Goal: Transaction & Acquisition: Purchase product/service

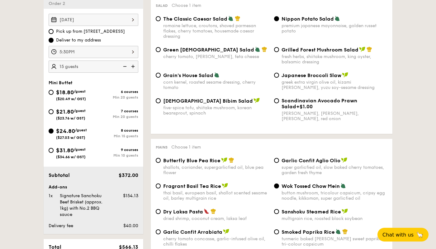
scroll to position [169, 0]
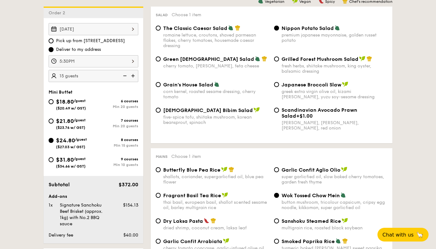
click at [305, 170] on span "Garlic Confit Aglio Olio" at bounding box center [311, 170] width 59 height 6
click at [279, 170] on input "Garlic Confit Aglio Olio super garlicfied oil, slow baked cherry tomatoes, gard…" at bounding box center [276, 169] width 5 height 5
radio input "true"
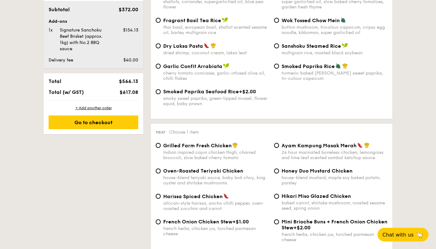
scroll to position [344, 0]
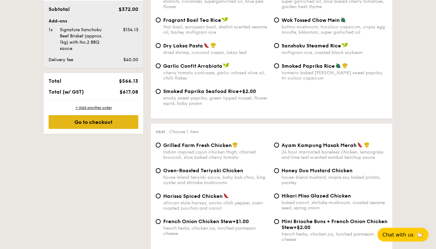
click at [112, 125] on div "Go to checkout" at bounding box center [94, 122] width 90 height 14
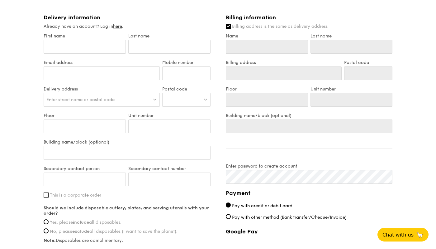
scroll to position [337, 0]
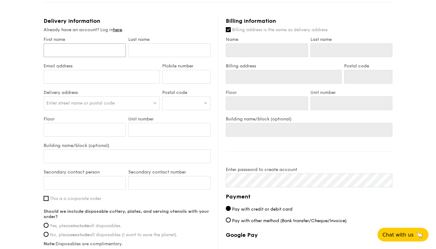
click at [94, 55] on input "First name" at bounding box center [85, 50] width 82 height 14
type input "J"
type input "Jo"
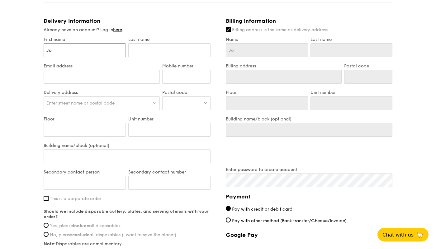
type input "Jol"
type input "Jole"
type input "Jolen"
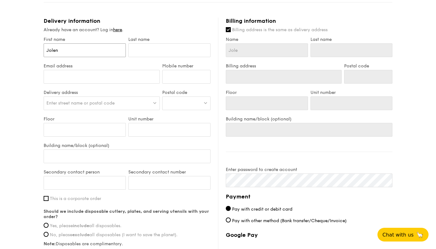
type input "Jolen"
type input "Jolene"
click at [164, 55] on input "text" at bounding box center [169, 50] width 82 height 14
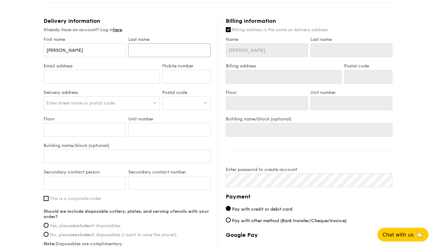
type input "T"
type input "Ta"
type input "Tan"
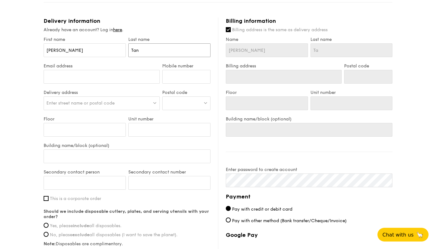
type input "Tan"
click at [98, 81] on input "Email address" at bounding box center [102, 77] width 116 height 14
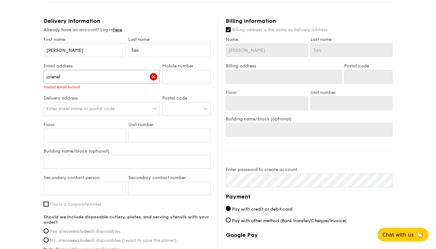
type input "joleneliwen@gmail.com"
type input "82234910"
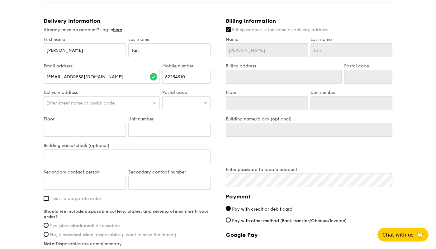
click at [82, 103] on span "Enter street name or postal code" at bounding box center [80, 102] width 68 height 5
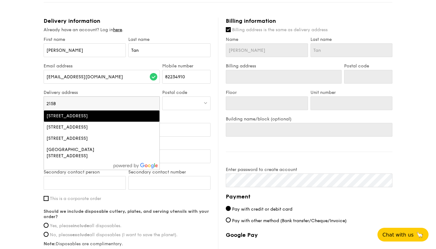
type input "215B"
click at [77, 118] on div "215B Bidadari Park Drive, Singapore" at bounding box center [87, 116] width 83 height 6
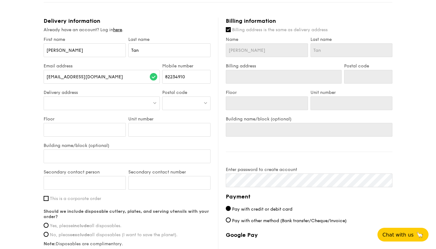
type input "215B Bidadari Park Dr"
type input "362215"
click at [80, 127] on input "Floor" at bounding box center [85, 130] width 82 height 14
type input "0"
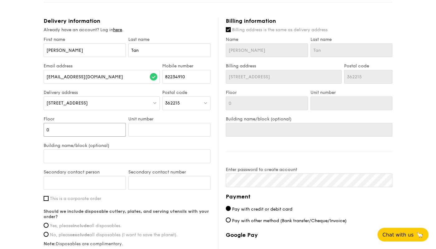
type input "07"
click at [162, 128] on input "Unit number" at bounding box center [169, 130] width 82 height 14
type input "6"
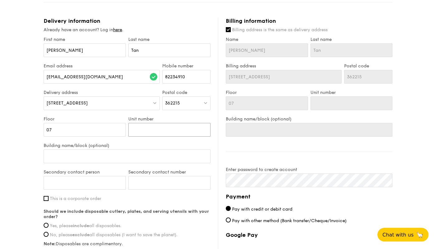
type input "6"
type input "69"
type input "691"
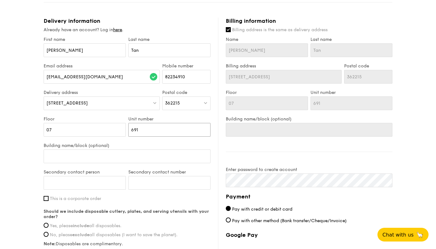
type input "691"
click at [138, 158] on input "Building name/block (optional)" at bounding box center [127, 156] width 167 height 14
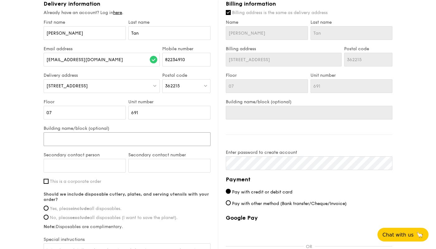
scroll to position [358, 0]
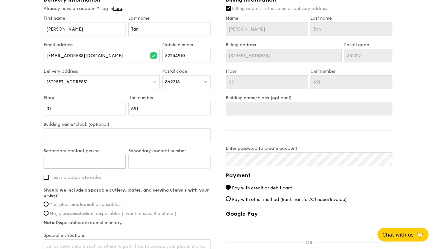
click at [121, 160] on input "Secondary contact person" at bounding box center [85, 162] width 82 height 14
type input "e"
type input "Kee Chun"
click at [166, 167] on input "Secondary contact number" at bounding box center [169, 162] width 82 height 14
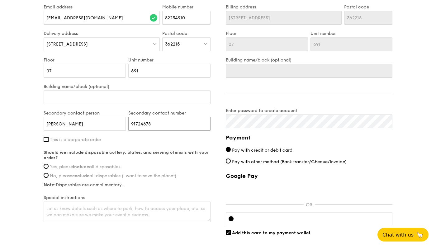
scroll to position [399, 0]
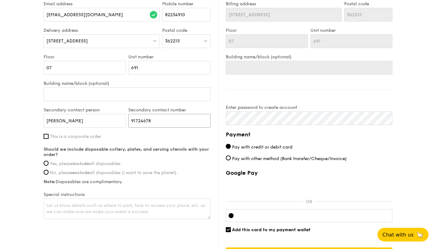
type input "91724678"
click at [67, 161] on span "Yes, please include all disposables." at bounding box center [86, 163] width 72 height 5
click at [49, 161] on input "Yes, please include all disposables." at bounding box center [46, 162] width 5 height 5
radio input "true"
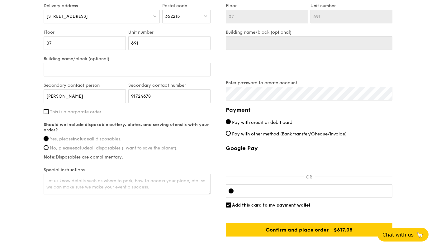
scroll to position [428, 0]
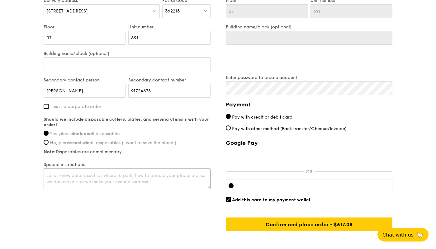
click at [66, 181] on textarea at bounding box center [127, 178] width 167 height 21
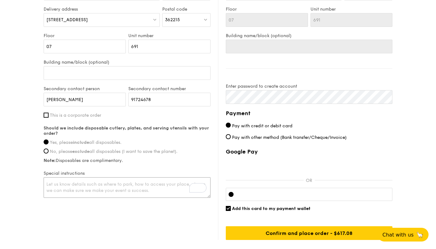
scroll to position [430, 0]
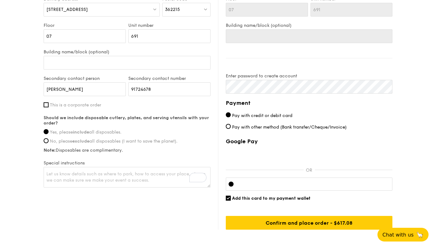
click at [275, 68] on div "Billing information Billing address is the same as delivery address Name Jolene…" at bounding box center [305, 76] width 174 height 305
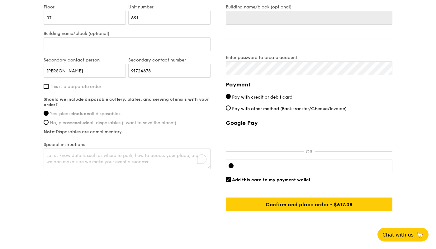
scroll to position [459, 0]
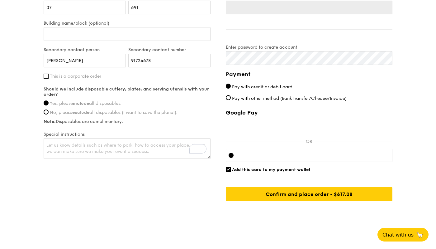
click at [248, 149] on div at bounding box center [309, 155] width 167 height 13
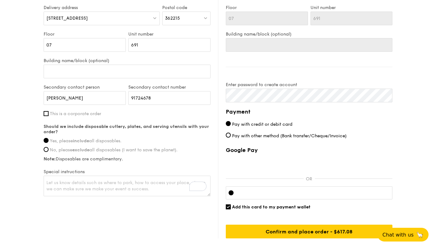
scroll to position [460, 0]
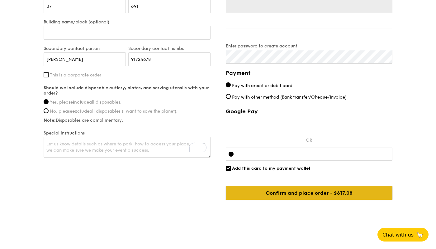
click at [306, 196] on input "Confirm and place order - $617.08" at bounding box center [309, 193] width 167 height 14
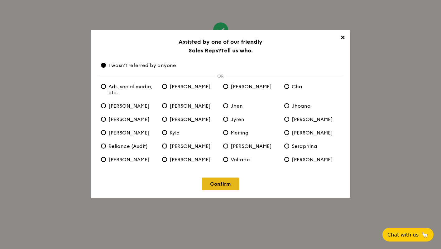
click at [218, 186] on link "Confirm" at bounding box center [220, 183] width 37 height 13
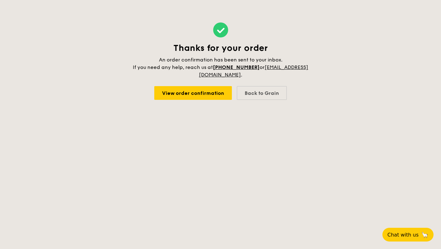
click at [323, 43] on div "Thanks for your order An order confirmation has been sent to your inbox. If you…" at bounding box center [220, 61] width 441 height 122
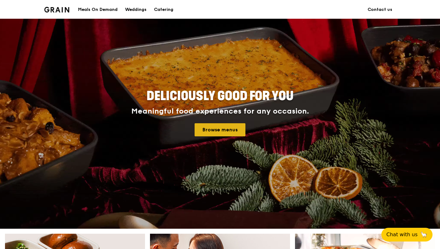
click at [217, 134] on link "Browse menus" at bounding box center [219, 129] width 51 height 13
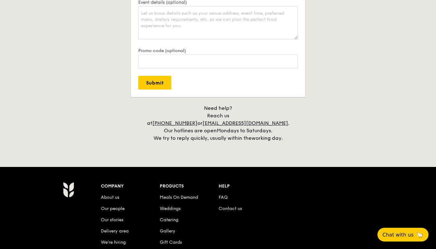
scroll to position [1441, 0]
